Goal: Entertainment & Leisure: Consume media (video, audio)

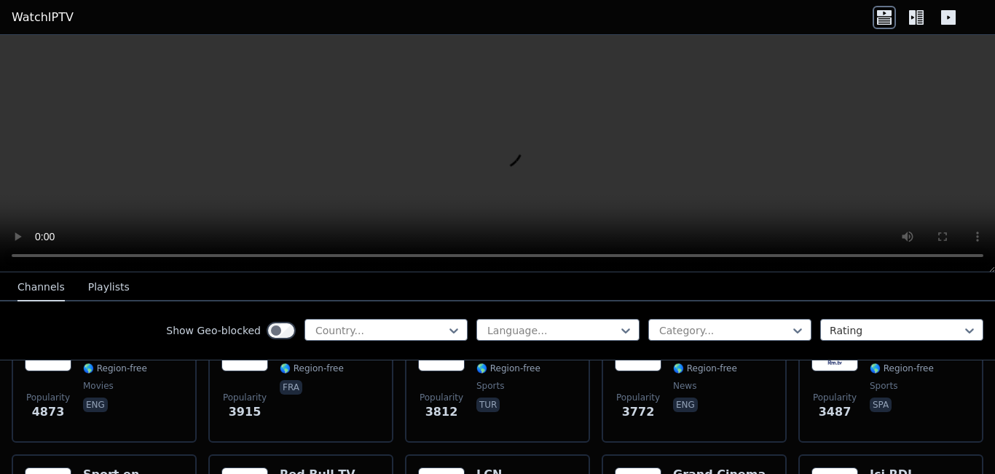
scroll to position [364, 0]
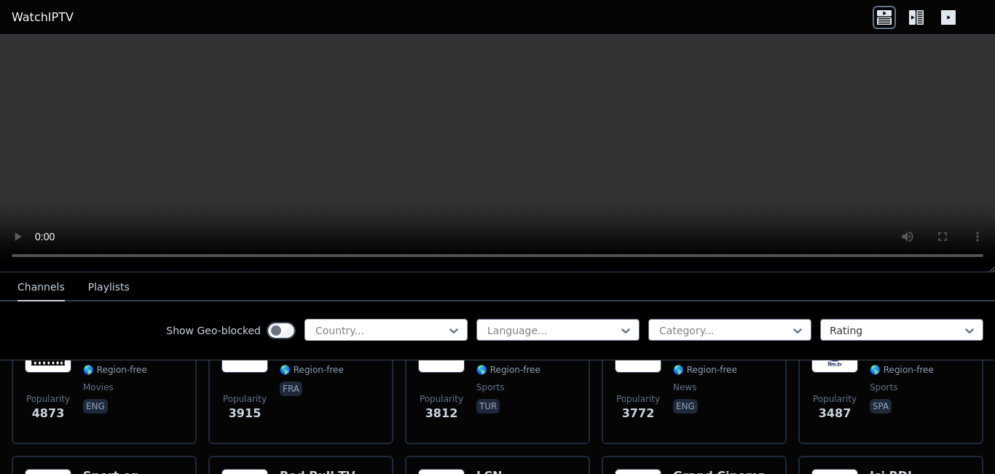
click at [401, 323] on div at bounding box center [380, 330] width 133 height 15
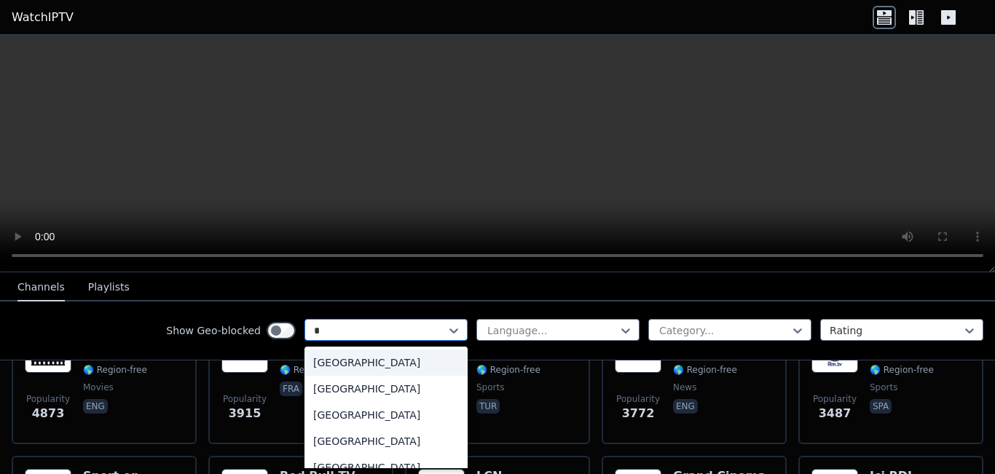
type input "**"
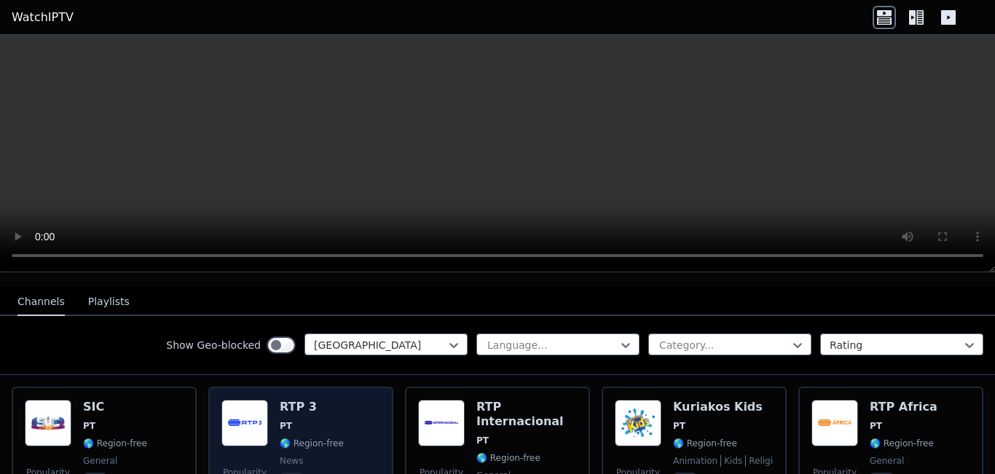
scroll to position [146, 0]
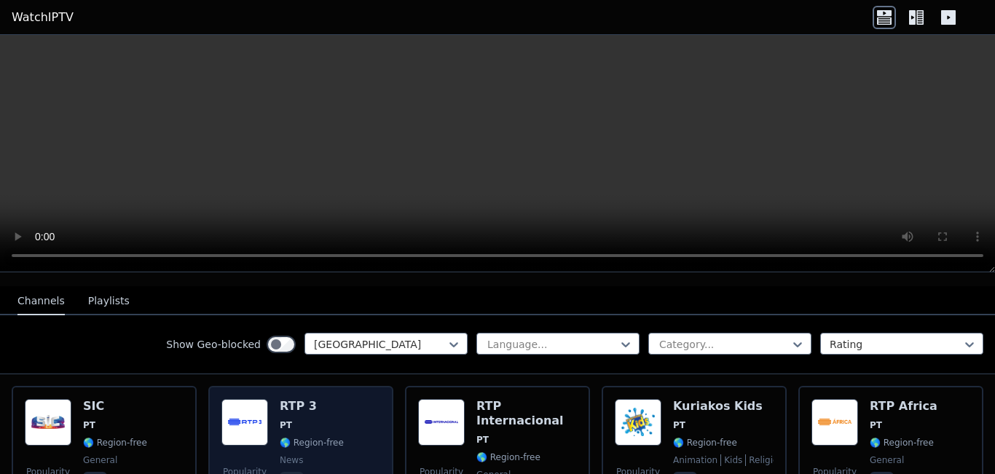
click at [302, 420] on span "PT" at bounding box center [312, 426] width 64 height 12
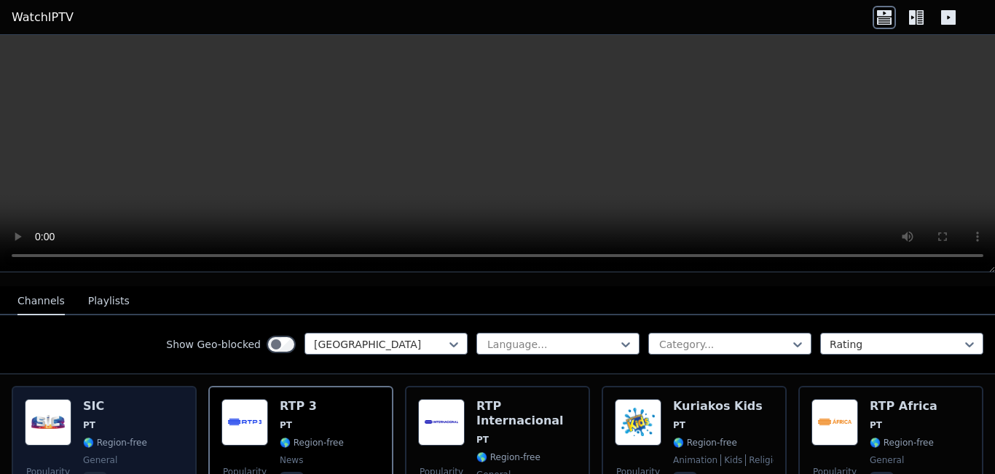
click at [99, 400] on h6 "SIC" at bounding box center [115, 406] width 64 height 15
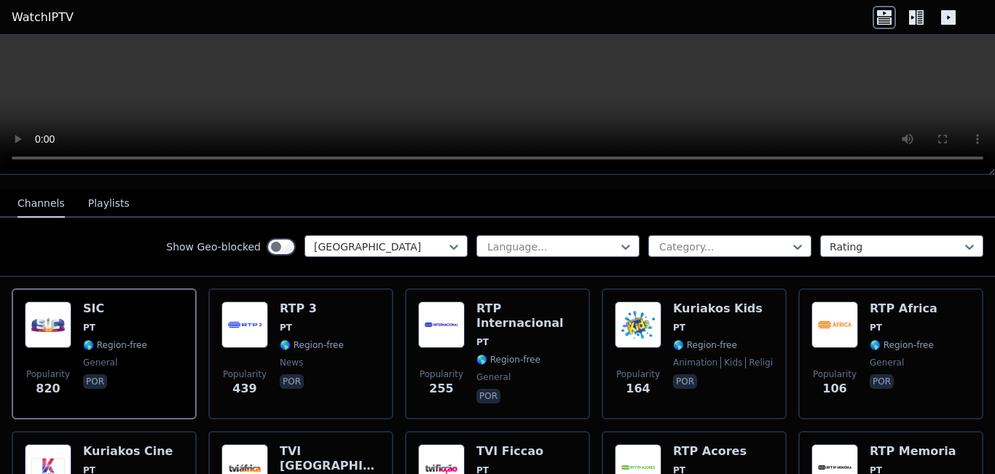
drag, startPoint x: 99, startPoint y: 346, endPoint x: 543, endPoint y: 95, distance: 509.9
drag, startPoint x: 543, startPoint y: 95, endPoint x: 809, endPoint y: 121, distance: 267.2
click at [809, 121] on video at bounding box center [497, 105] width 995 height 140
click at [916, 23] on icon at bounding box center [916, 17] width 23 height 23
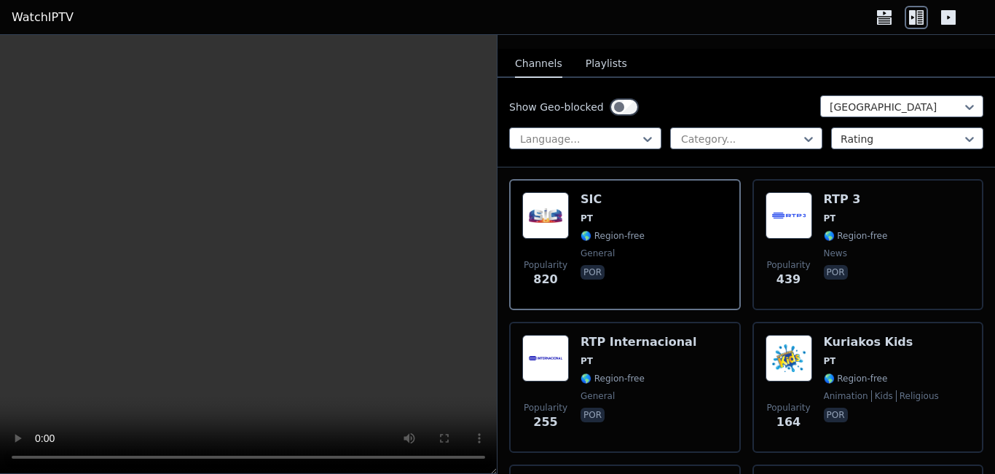
click at [949, 14] on icon at bounding box center [948, 17] width 15 height 15
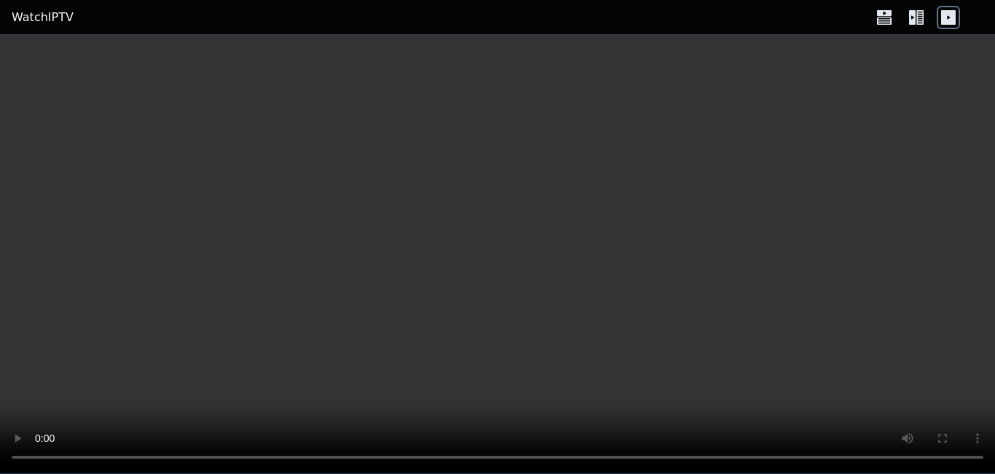
click at [598, 206] on video at bounding box center [497, 254] width 995 height 439
click at [946, 19] on icon at bounding box center [948, 17] width 15 height 15
click at [919, 18] on icon at bounding box center [916, 17] width 23 height 23
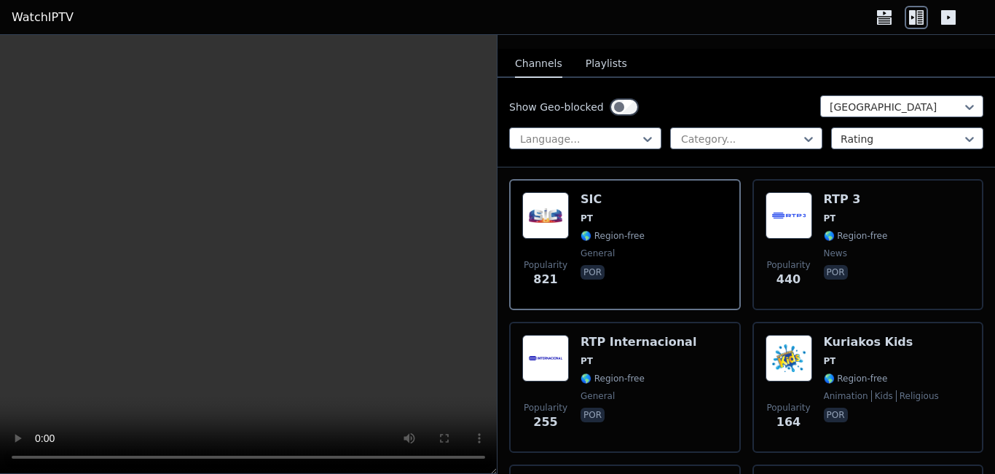
click at [599, 51] on button "Playlists" at bounding box center [607, 64] width 42 height 28
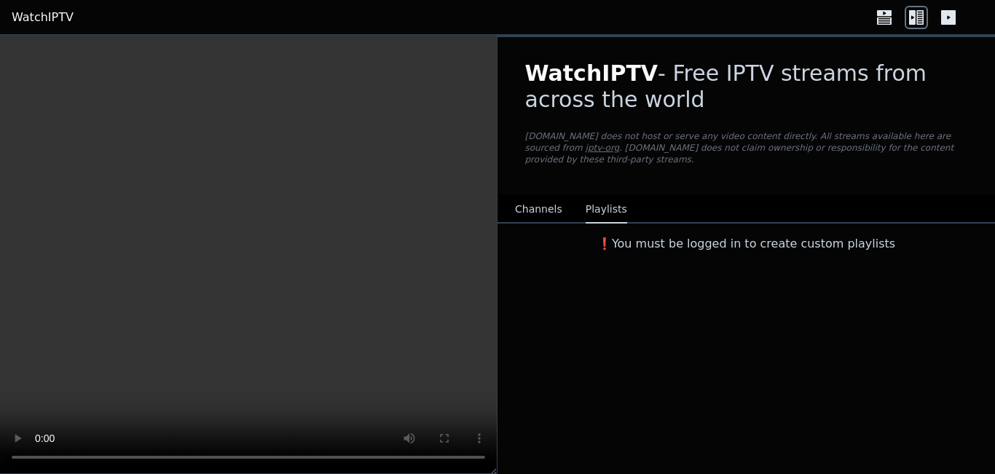
click at [511, 209] on div "Channels Playlists" at bounding box center [571, 210] width 136 height 28
click at [515, 203] on button "Channels" at bounding box center [538, 210] width 47 height 28
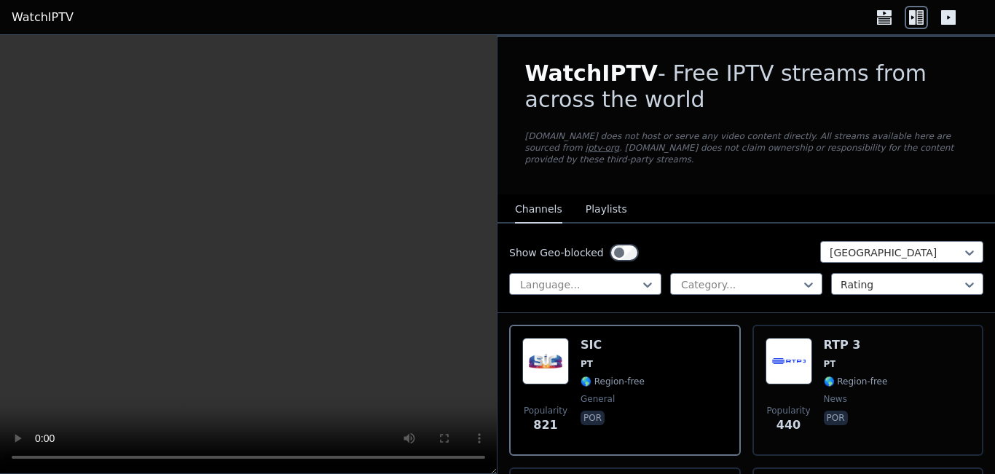
click at [400, 251] on video at bounding box center [248, 254] width 497 height 439
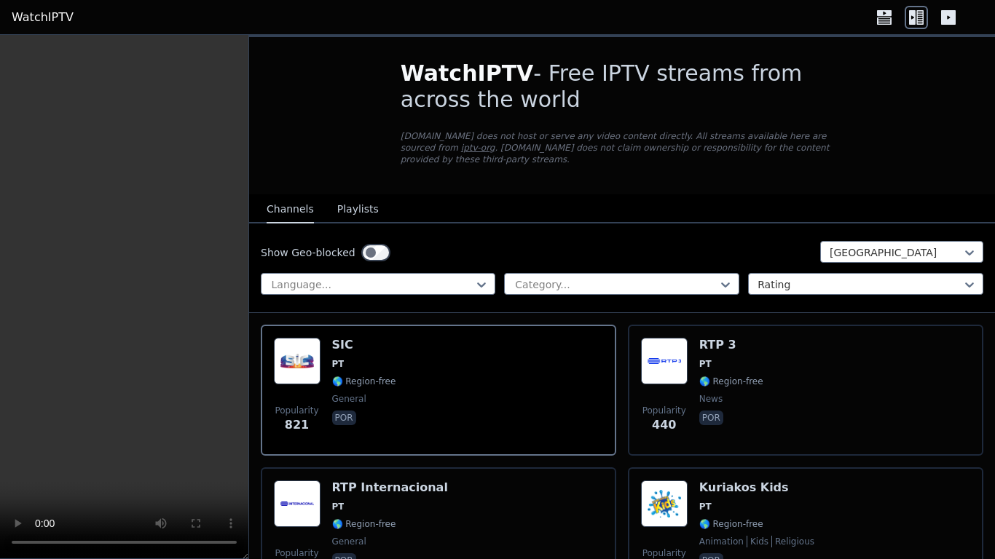
click at [248, 314] on video at bounding box center [124, 297] width 248 height 525
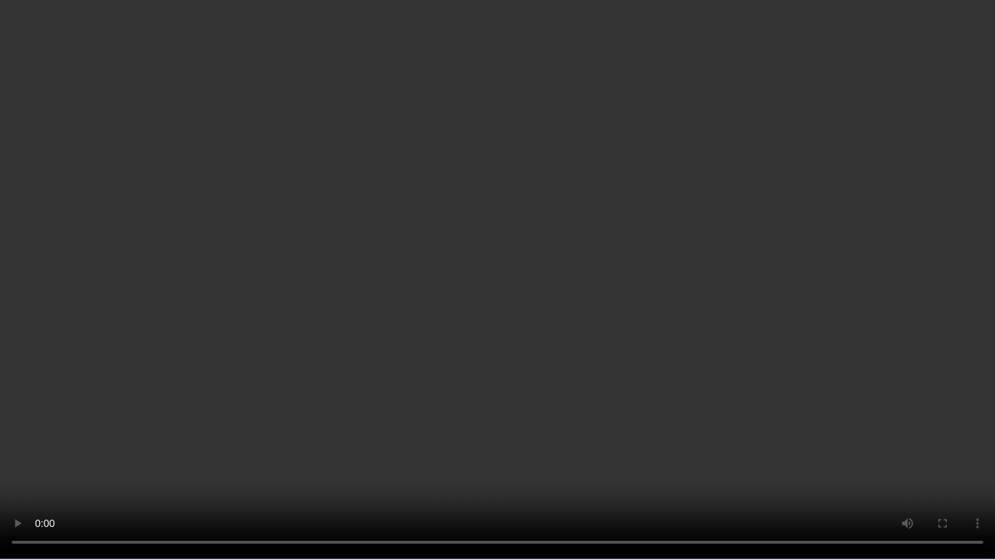
click at [400, 314] on video at bounding box center [497, 279] width 995 height 559
